Goal: Task Accomplishment & Management: Complete application form

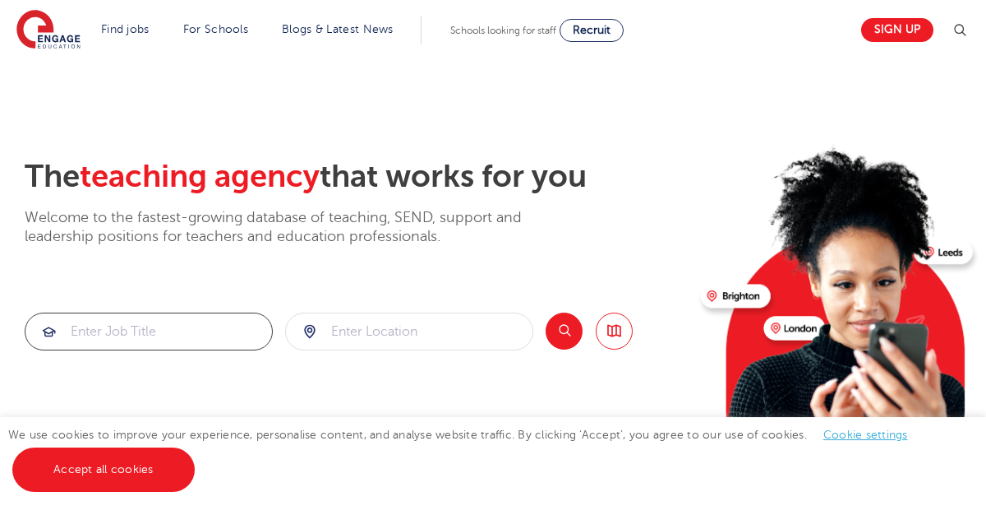
click at [207, 323] on input "search" at bounding box center [148, 331] width 247 height 36
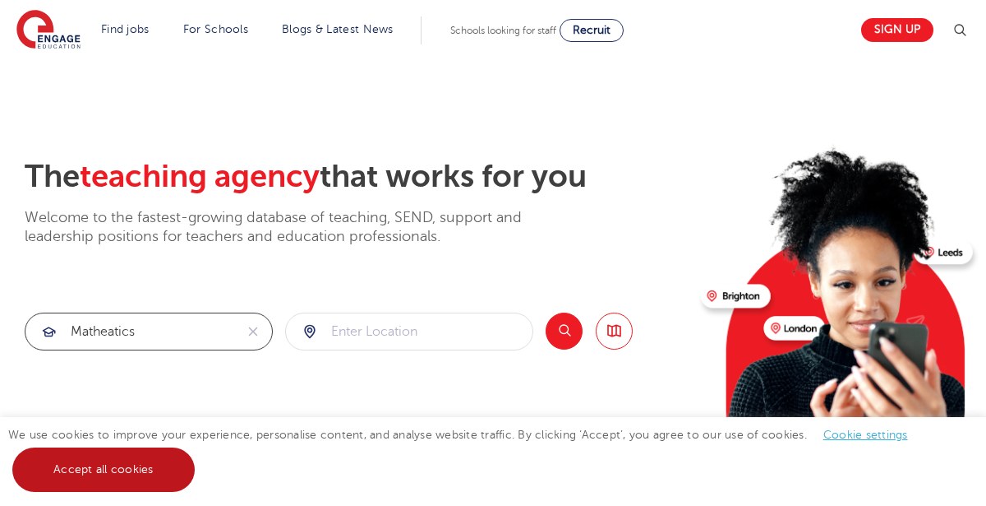
type input "matheatics"
click at [56, 449] on link "Accept all cookies" at bounding box center [103, 469] width 182 height 44
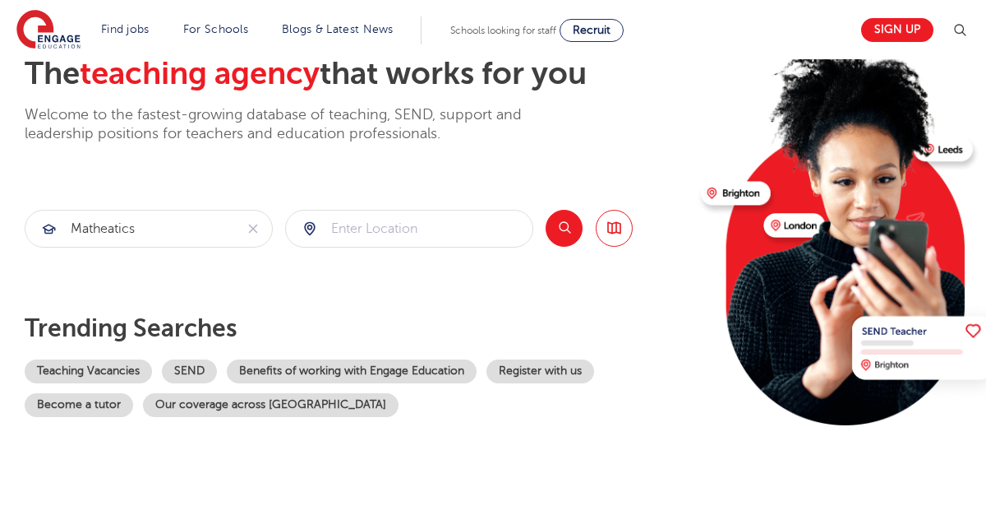
scroll to position [109, 0]
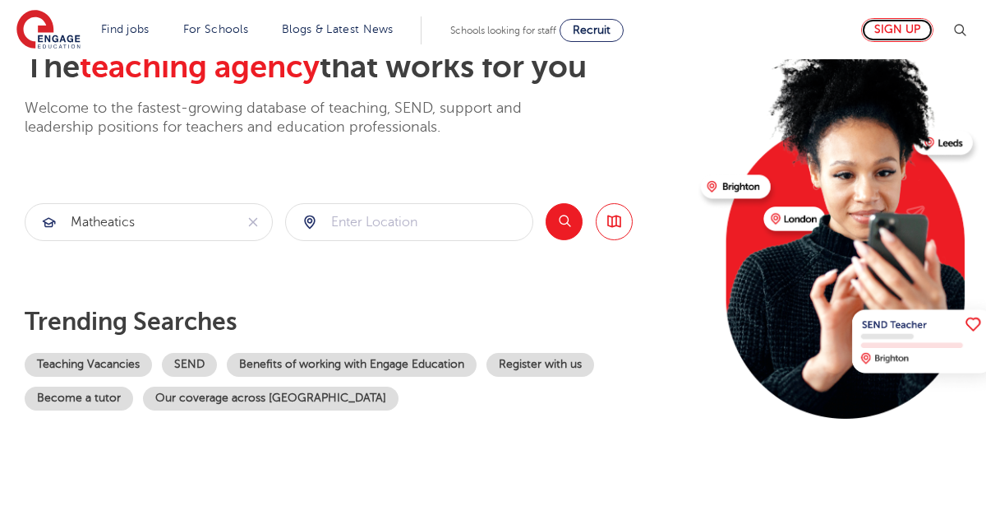
click at [884, 29] on link "Sign up" at bounding box center [897, 30] width 72 height 24
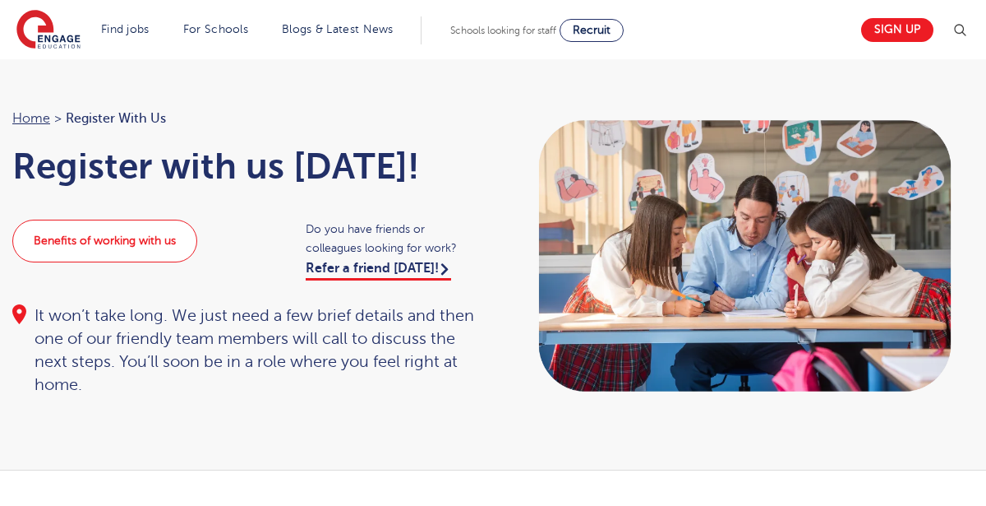
scroll to position [35, 0]
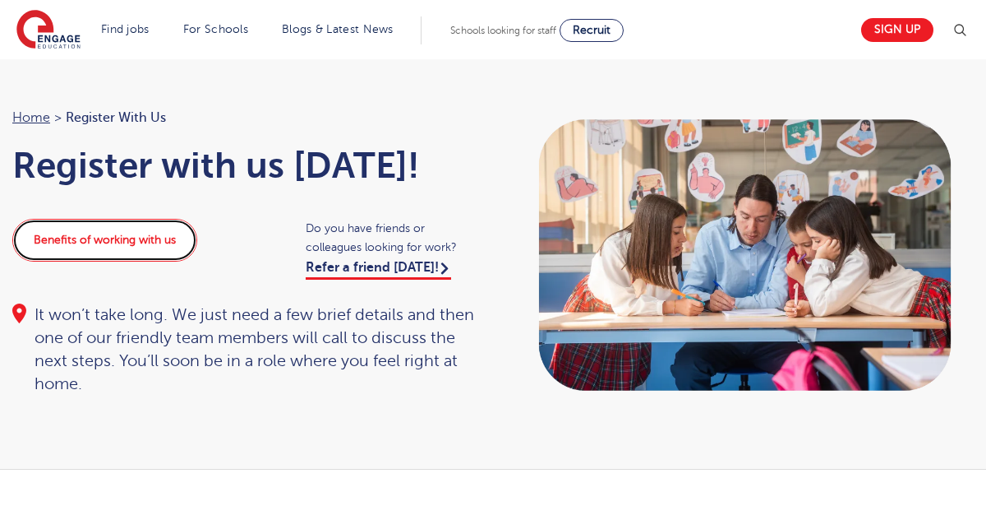
click at [170, 247] on link "Benefits of working with us" at bounding box center [104, 240] width 185 height 43
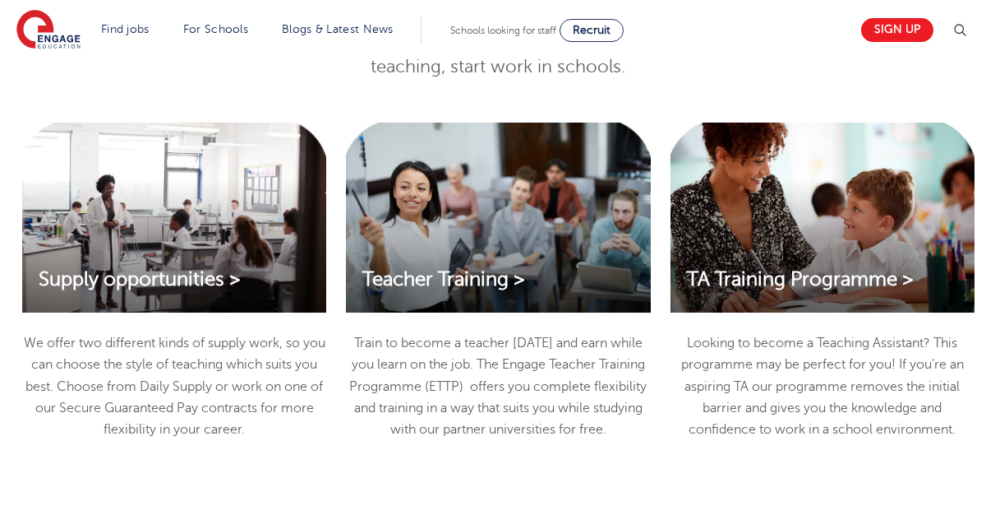
scroll to position [1513, 0]
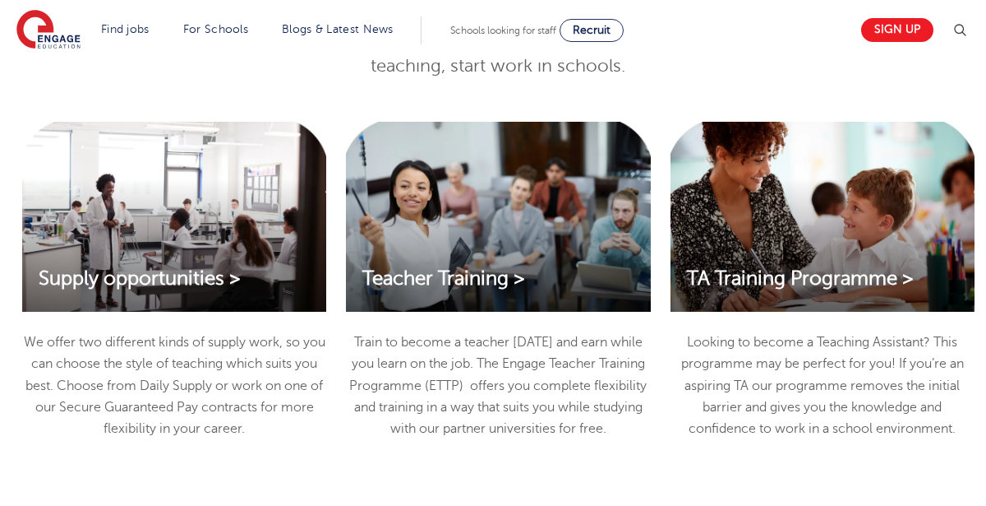
click at [141, 298] on div "Supply opportunities >" at bounding box center [174, 217] width 304 height 190
click at [145, 270] on span "Supply opportunities >" at bounding box center [140, 278] width 202 height 22
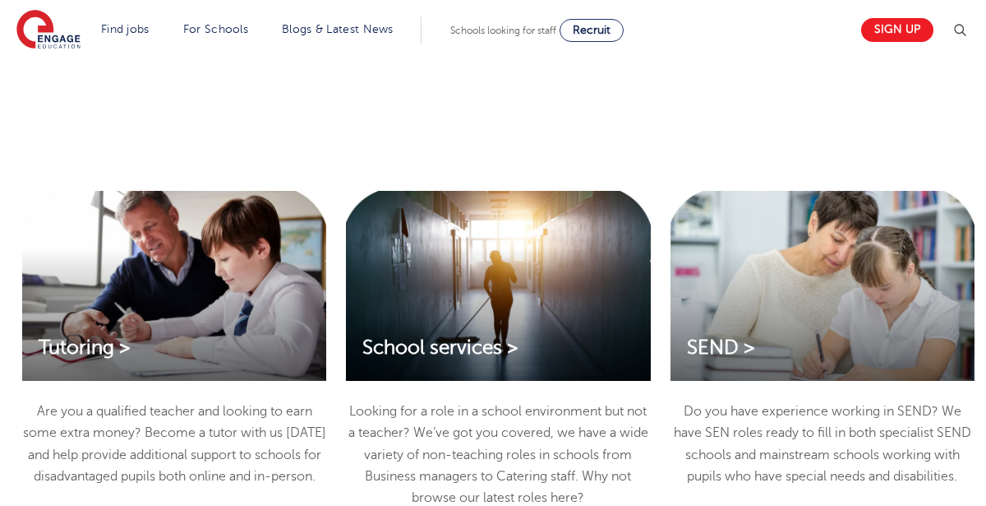
scroll to position [1899, 0]
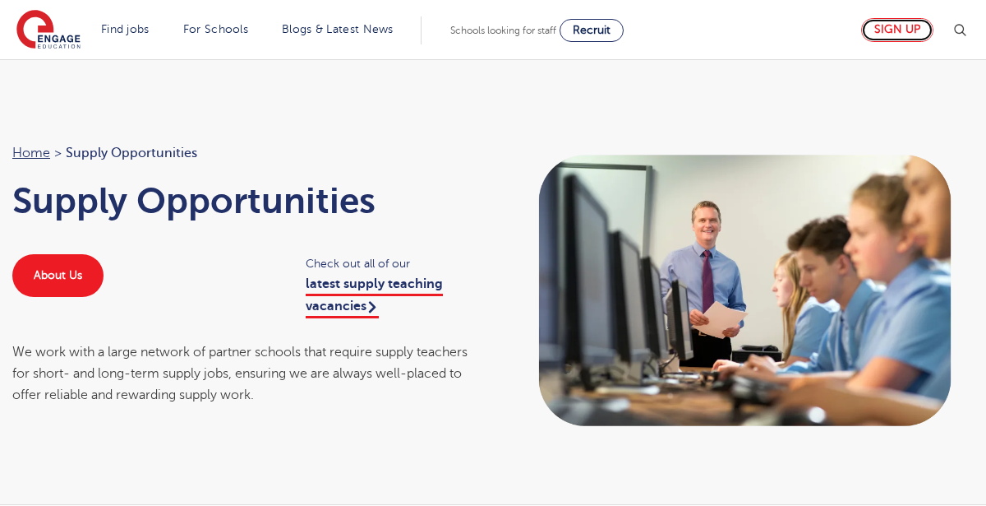
click at [900, 32] on link "Sign up" at bounding box center [897, 30] width 72 height 24
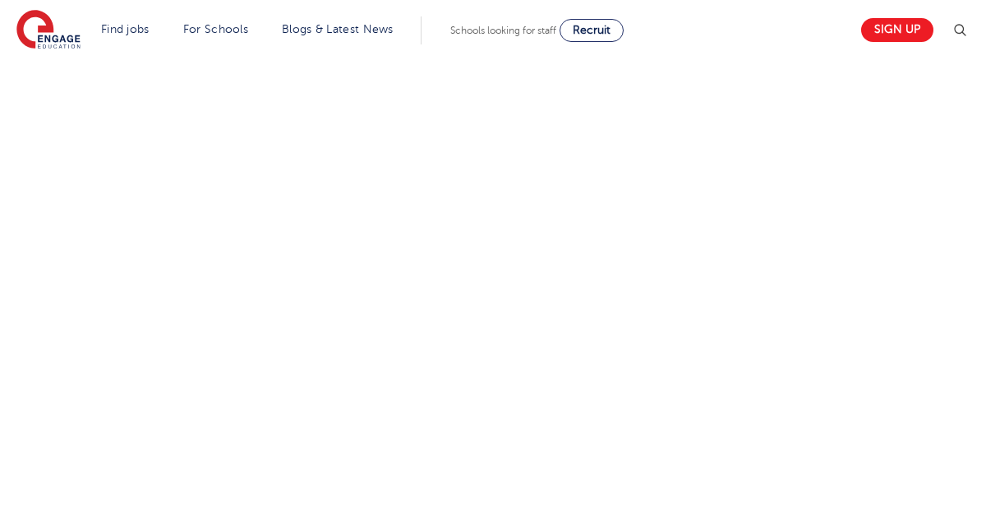
scroll to position [884, 0]
click at [679, 165] on div "Let us know more about you!" at bounding box center [498, 111] width 997 height 864
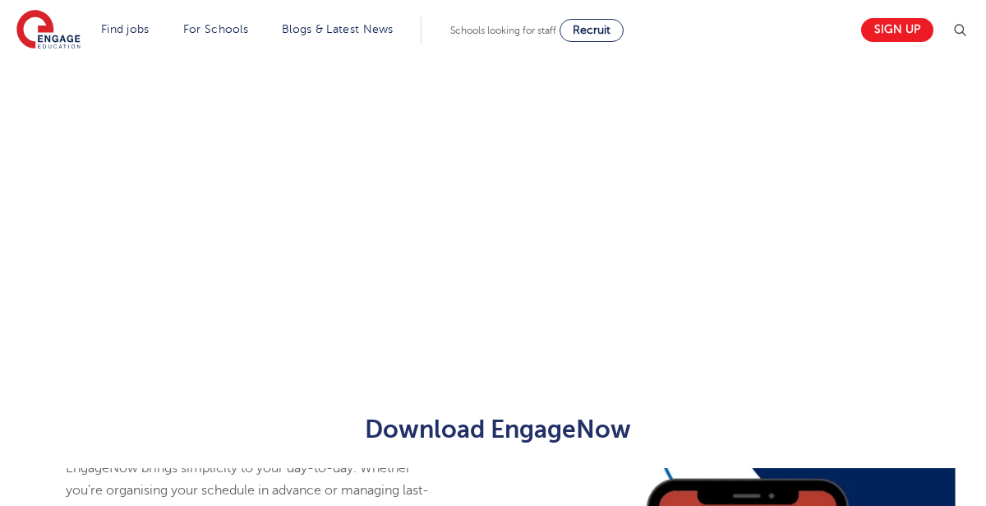
scroll to position [1249, 0]
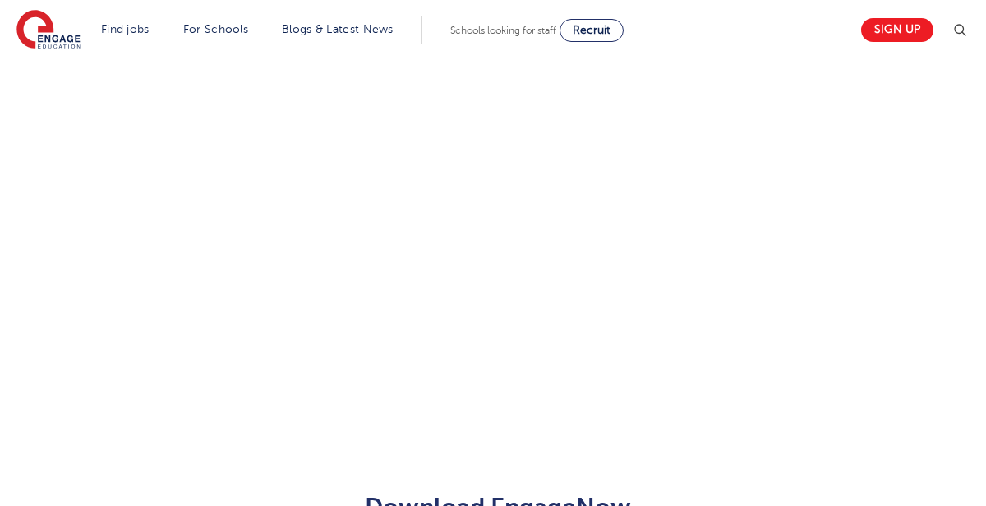
click at [794, 307] on div "Let us know more about you!" at bounding box center [498, 200] width 997 height 1014
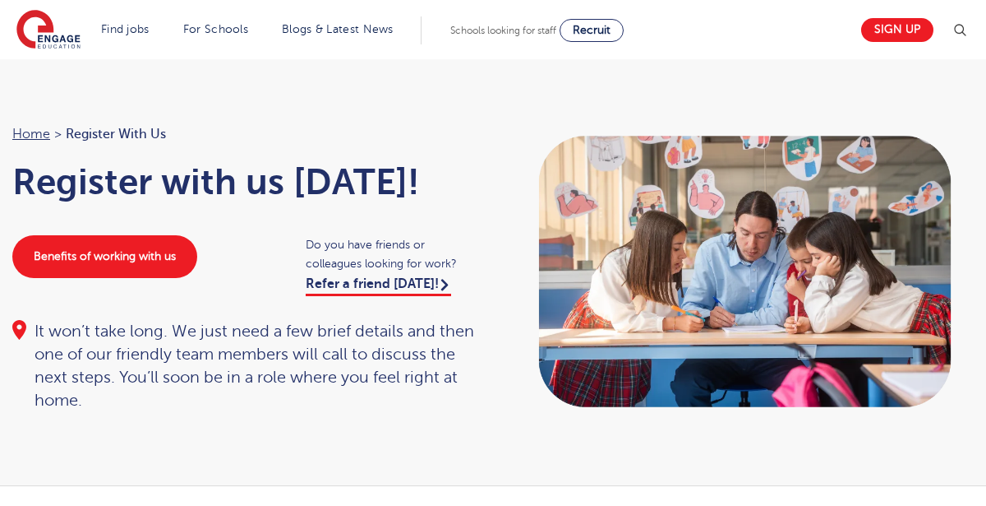
scroll to position [0, 0]
